Goal: Task Accomplishment & Management: Manage account settings

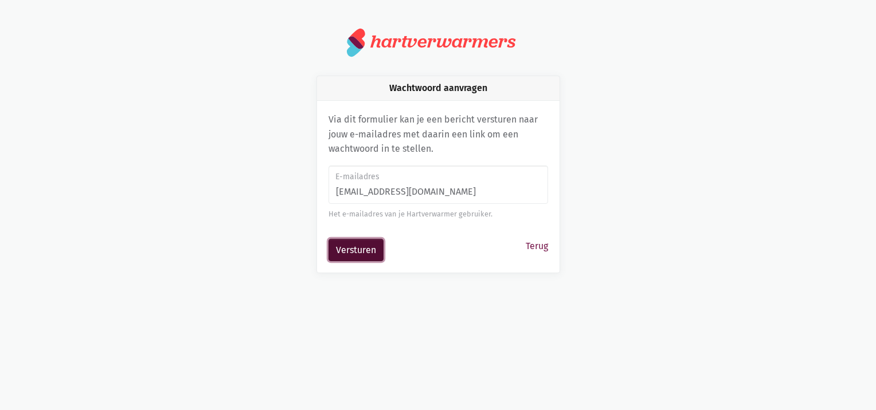
click at [366, 249] on button "Versturen" at bounding box center [355, 250] width 55 height 23
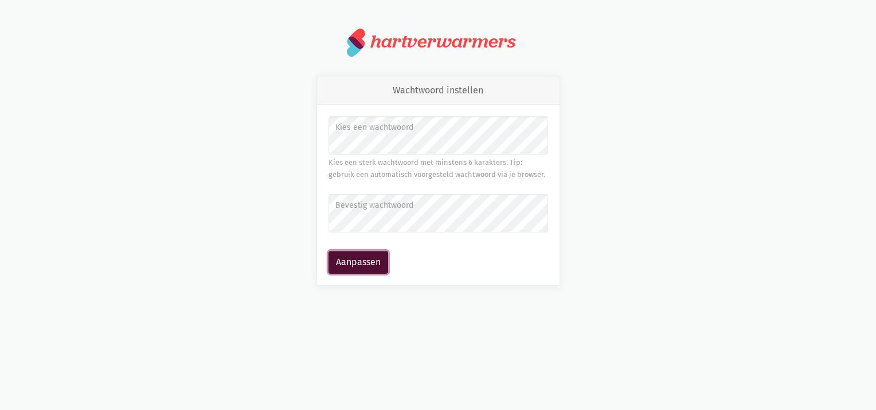
click at [359, 260] on button "Aanpassen" at bounding box center [358, 262] width 60 height 23
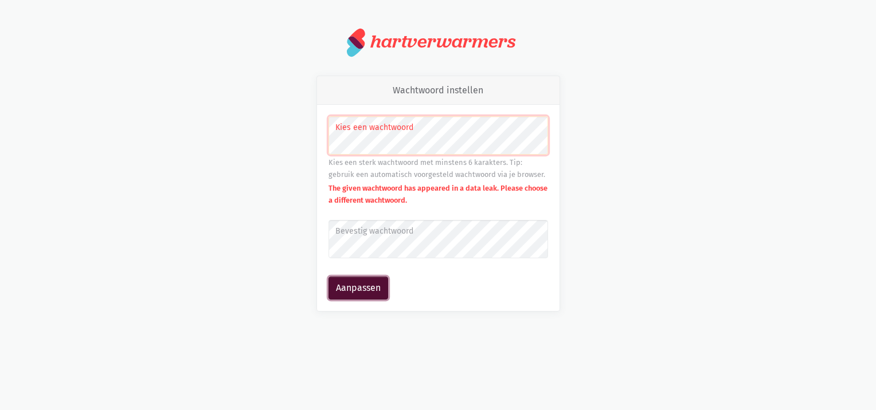
click at [368, 287] on button "Aanpassen" at bounding box center [358, 288] width 60 height 23
